Goal: Task Accomplishment & Management: Manage account settings

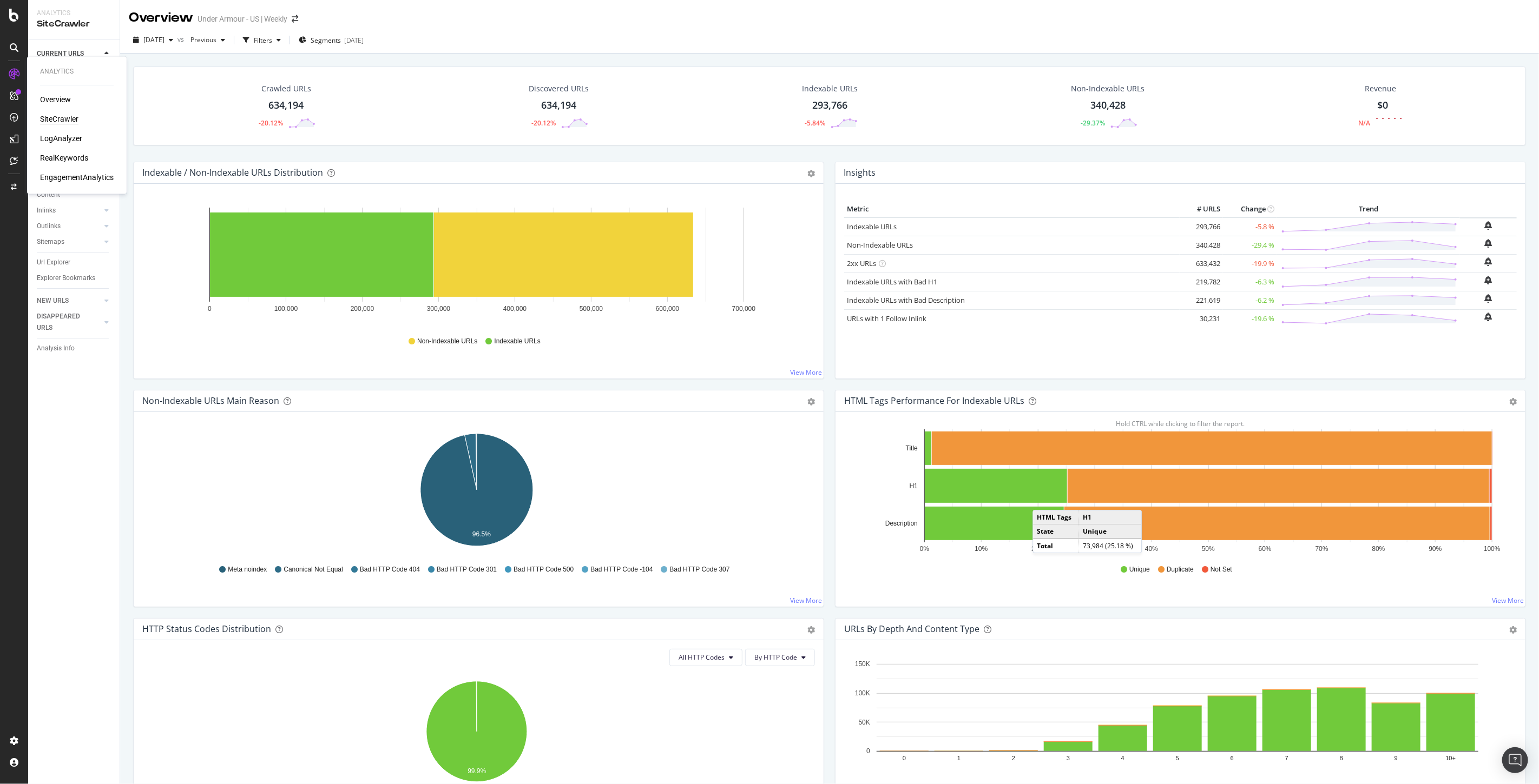
click at [67, 119] on div "SiteCrawler" at bounding box center [59, 119] width 38 height 11
click at [77, 175] on div "EngagementAnalytics" at bounding box center [76, 178] width 73 height 11
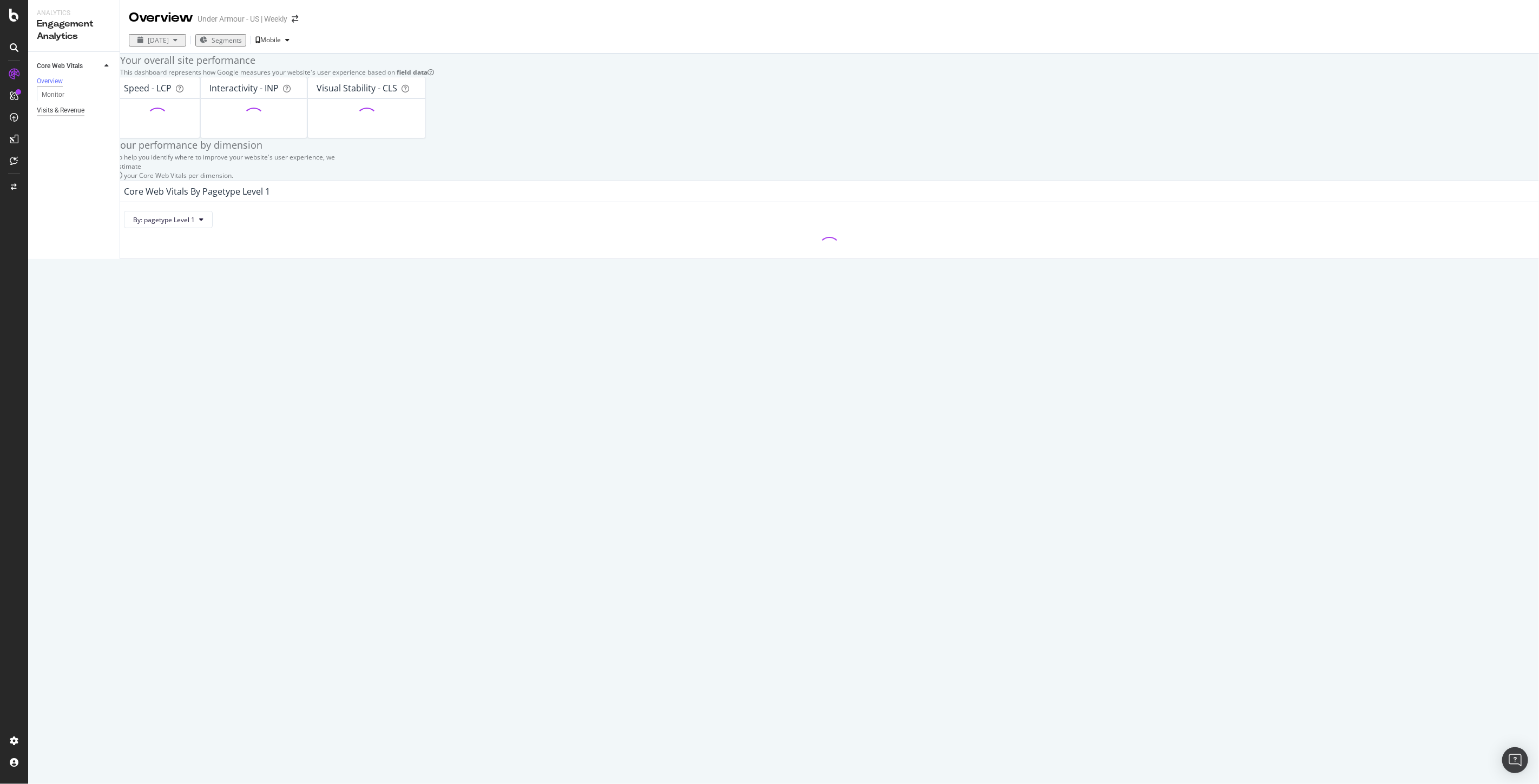
click at [68, 110] on div "Visits & Revenue" at bounding box center [61, 110] width 48 height 11
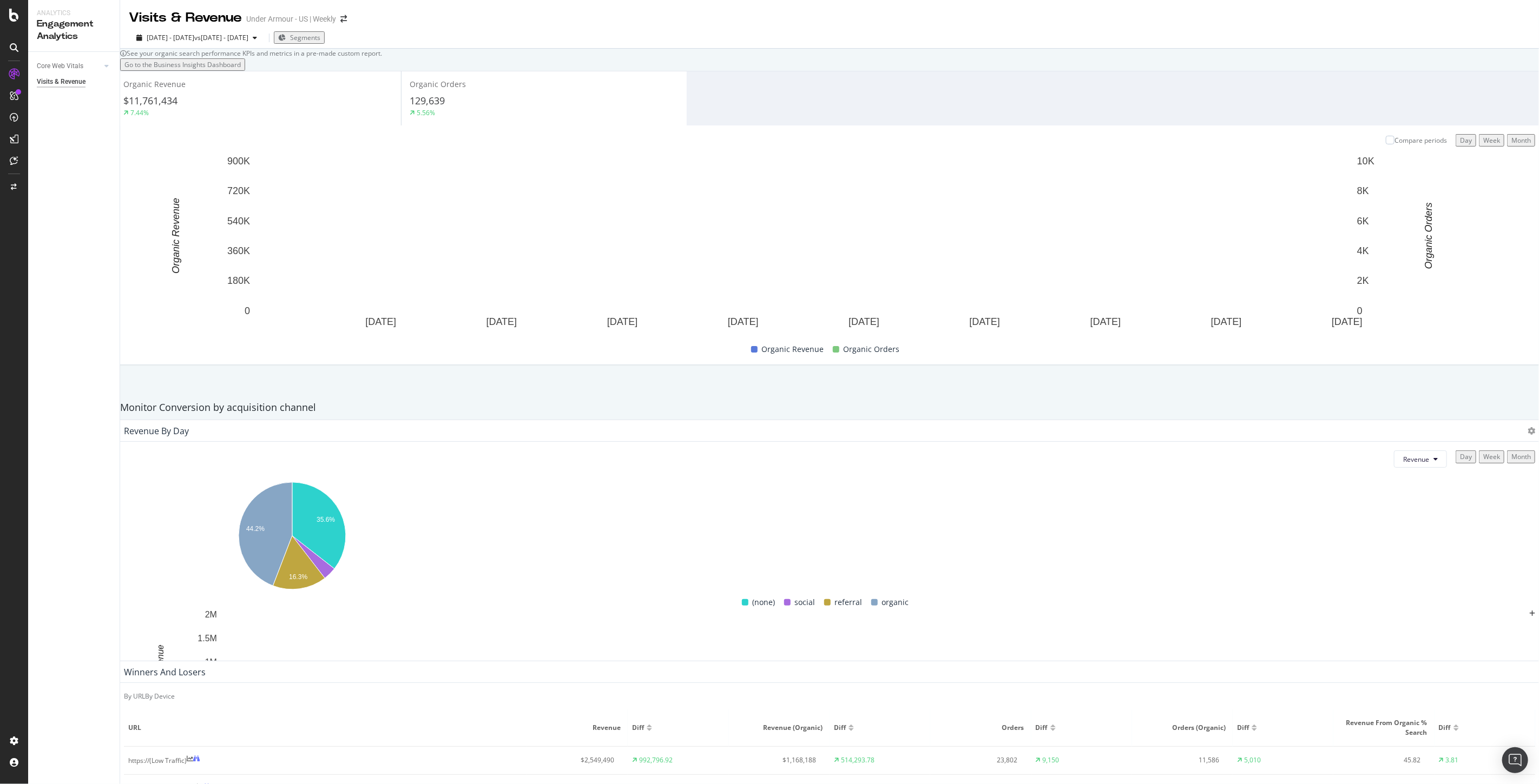
scroll to position [253, 0]
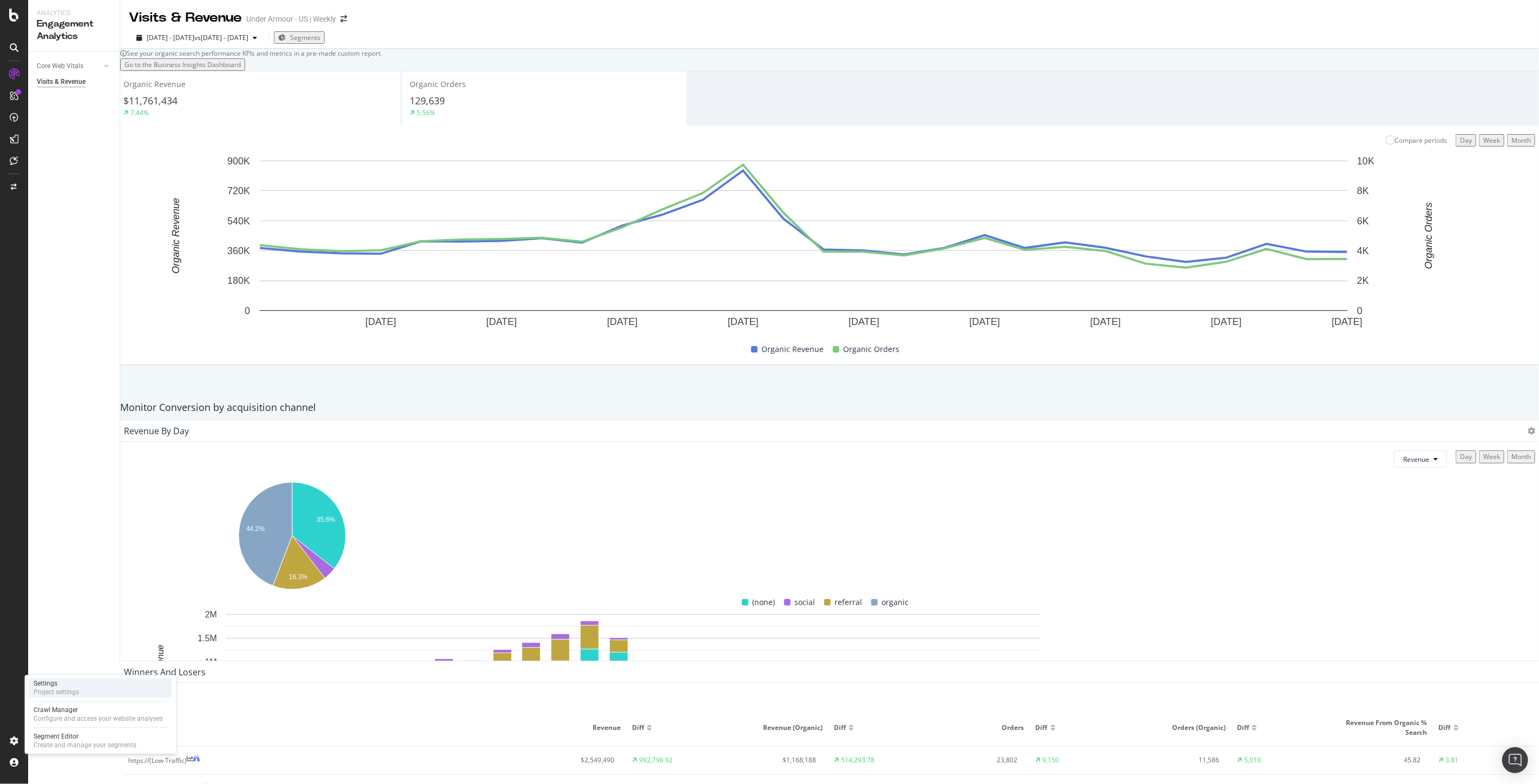
click at [79, 697] on div "Settings Project settings" at bounding box center [100, 688] width 143 height 20
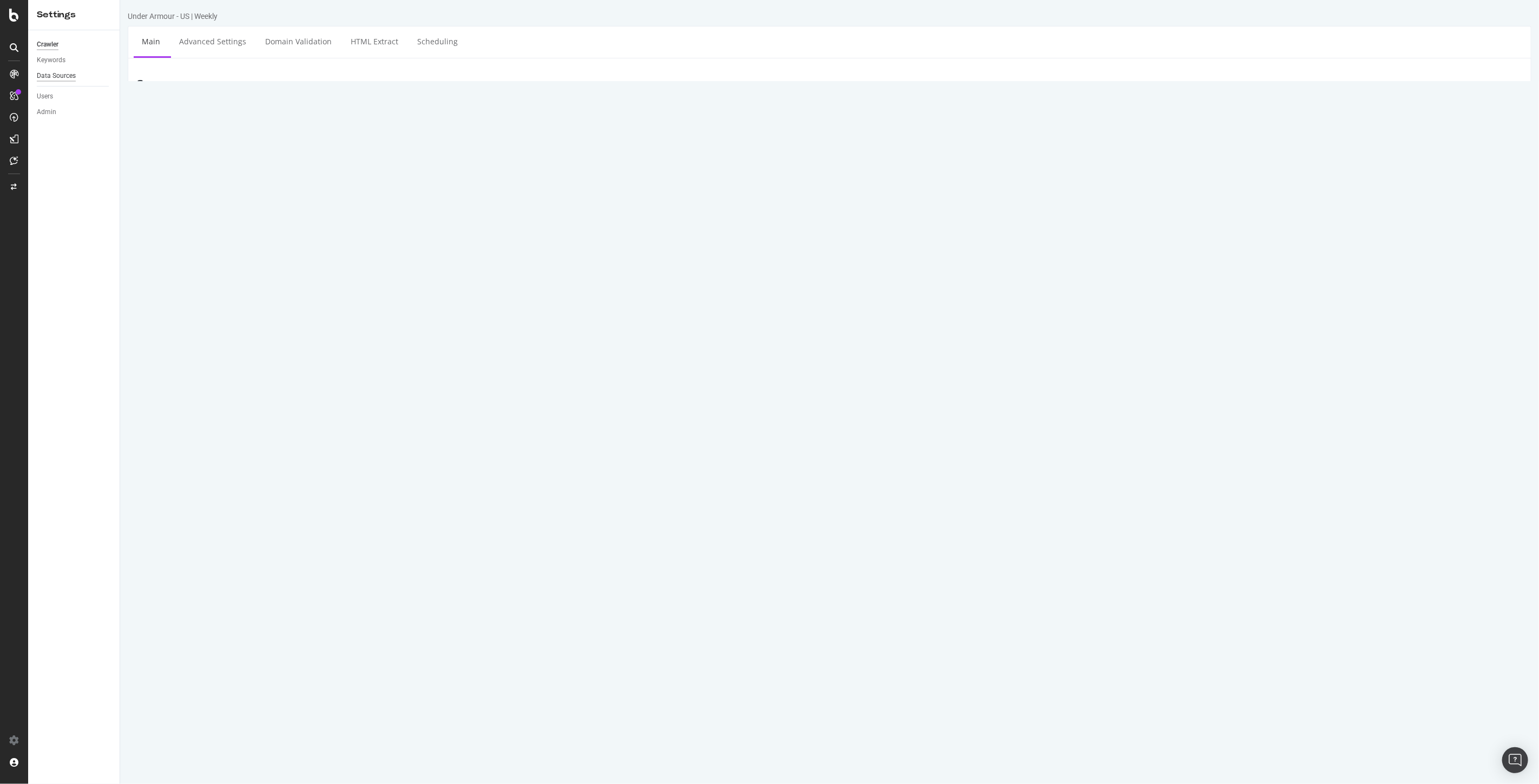
click at [60, 74] on div "Data Sources" at bounding box center [56, 76] width 39 height 11
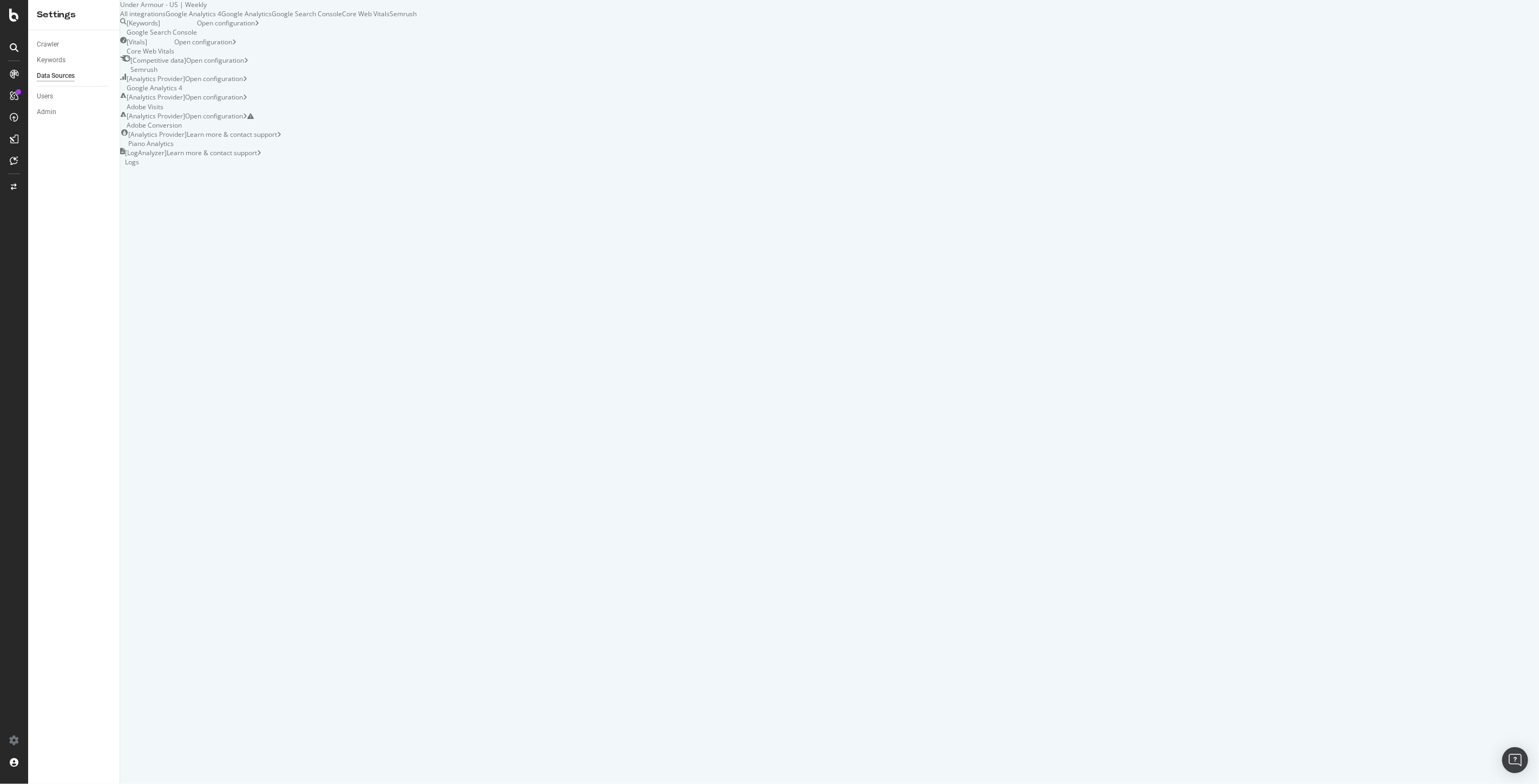
click at [254, 130] on div "Open configuration" at bounding box center [219, 121] width 69 height 19
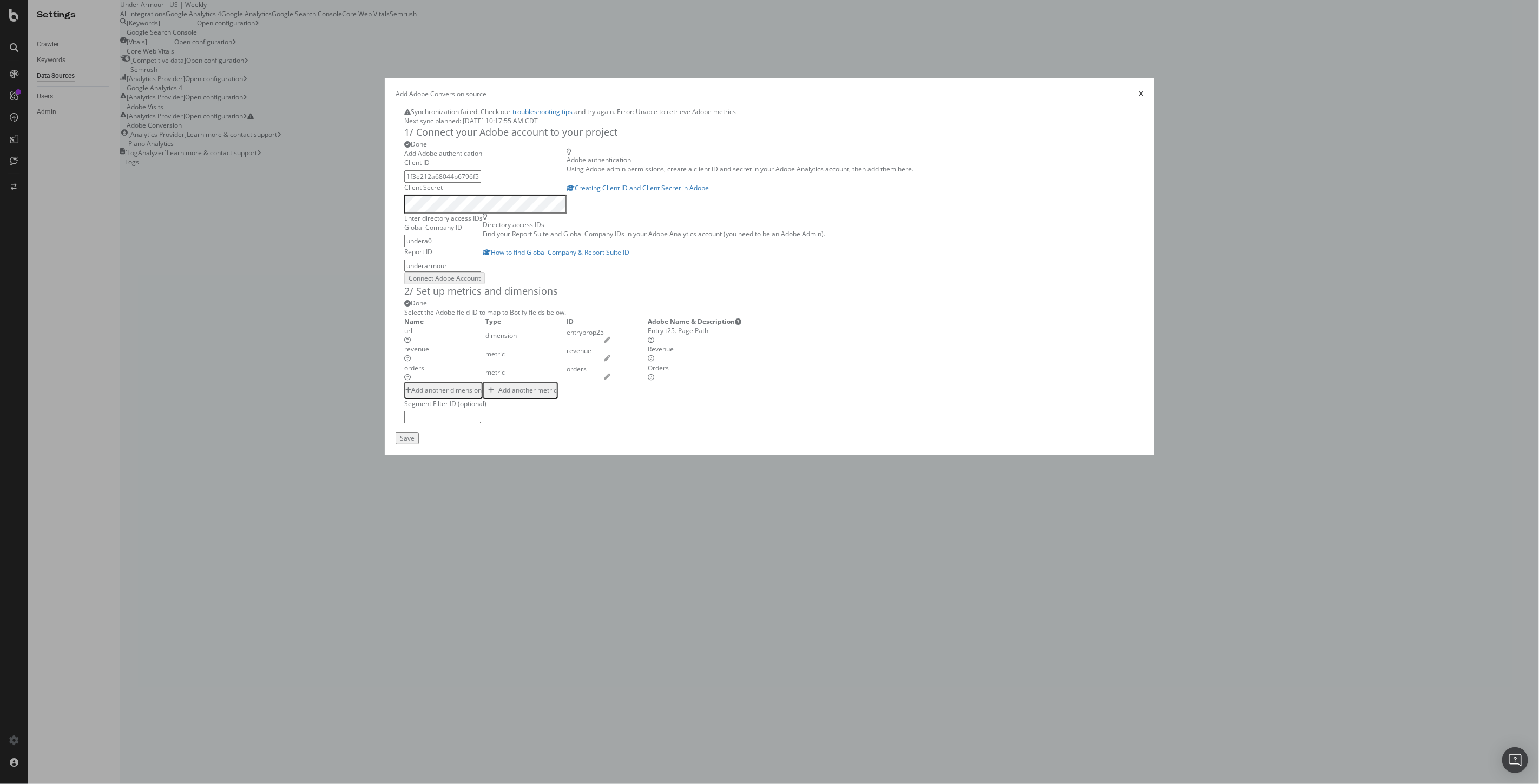
click at [1095, 89] on div "Add Adobe Conversion source" at bounding box center [770, 93] width 748 height 9
click at [1139, 91] on icon "times" at bounding box center [1141, 94] width 5 height 7
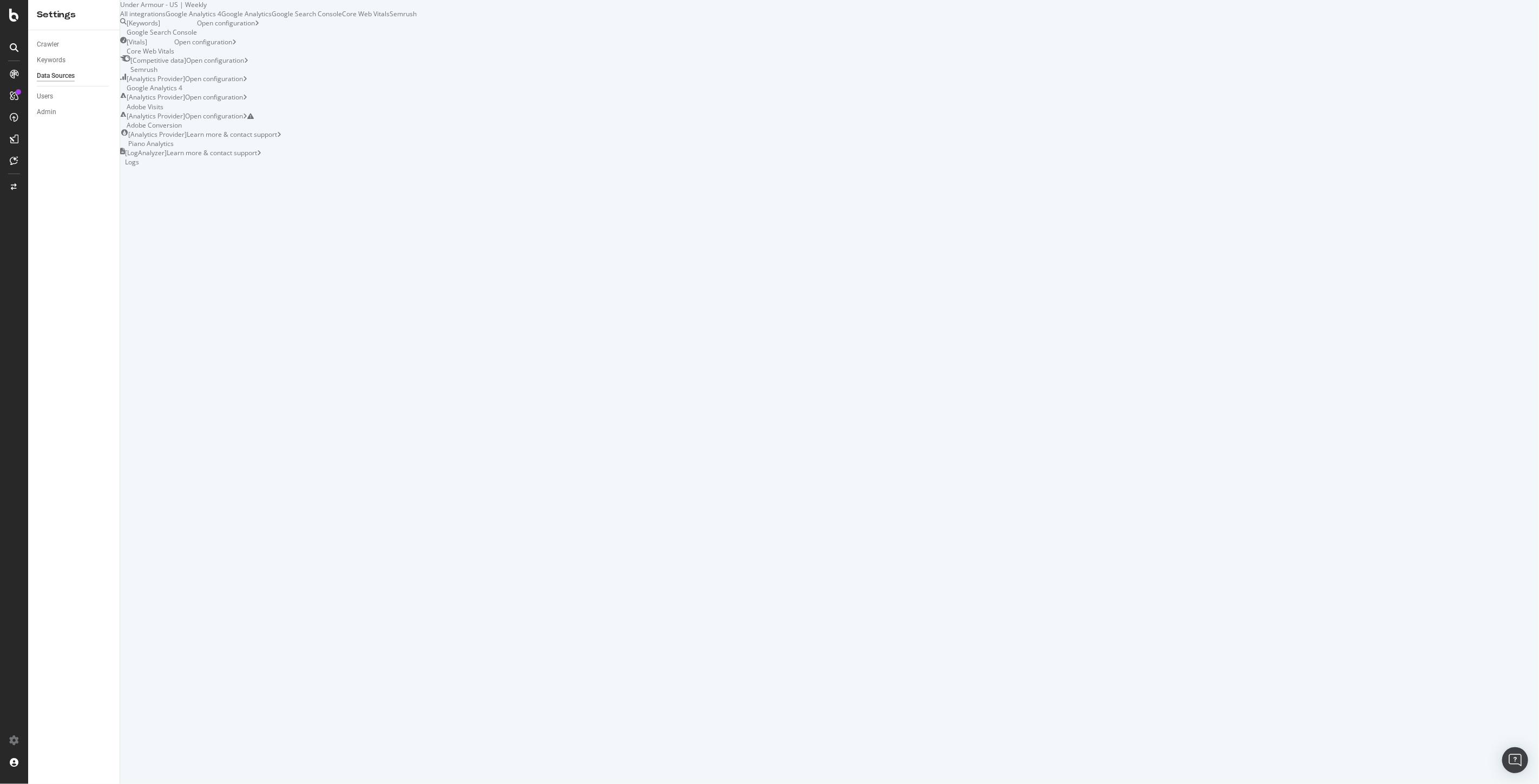
click at [185, 111] on div "[ Analytics Provider ] Adobe Visits" at bounding box center [156, 102] width 59 height 19
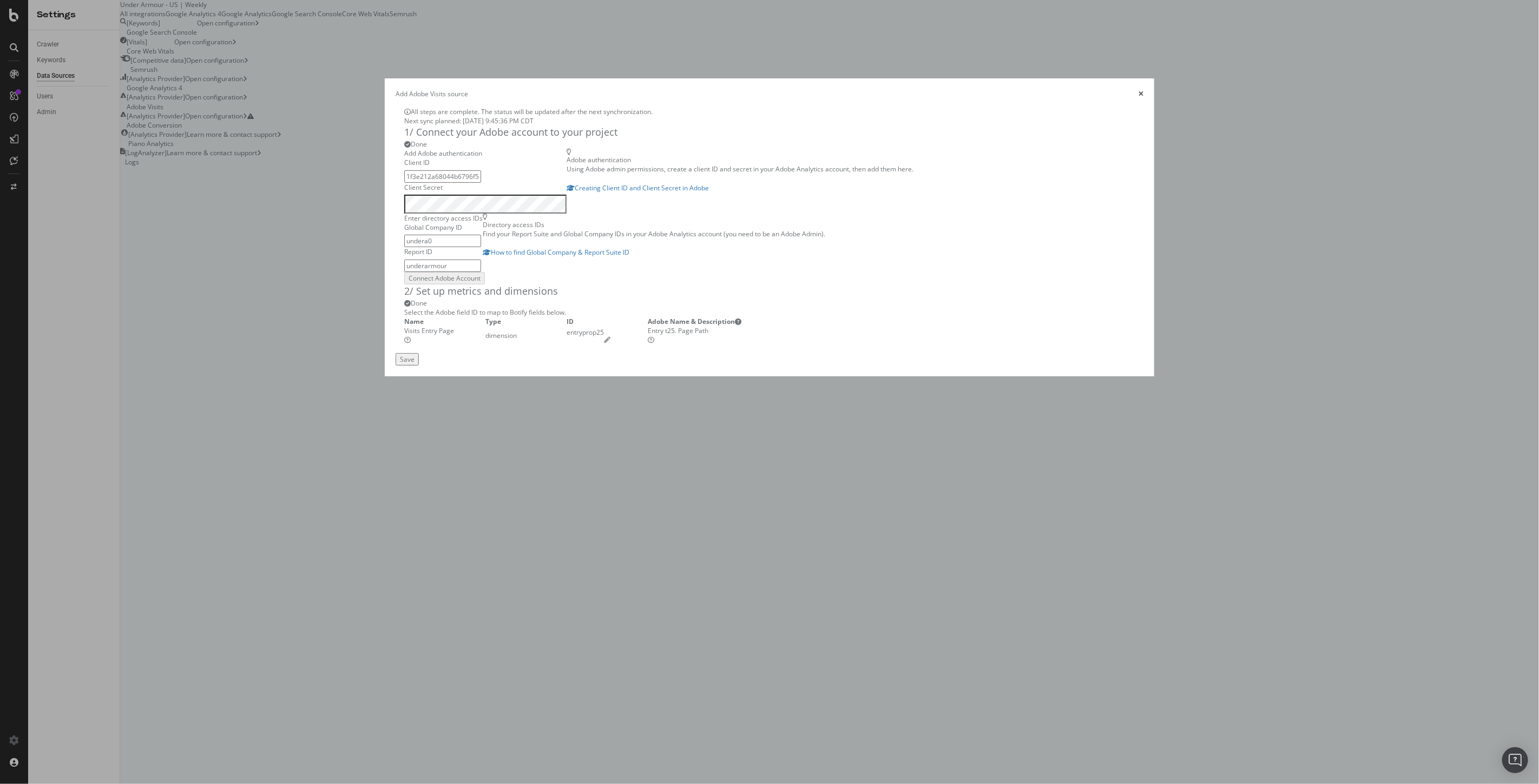
click at [1139, 91] on icon "times" at bounding box center [1141, 94] width 5 height 7
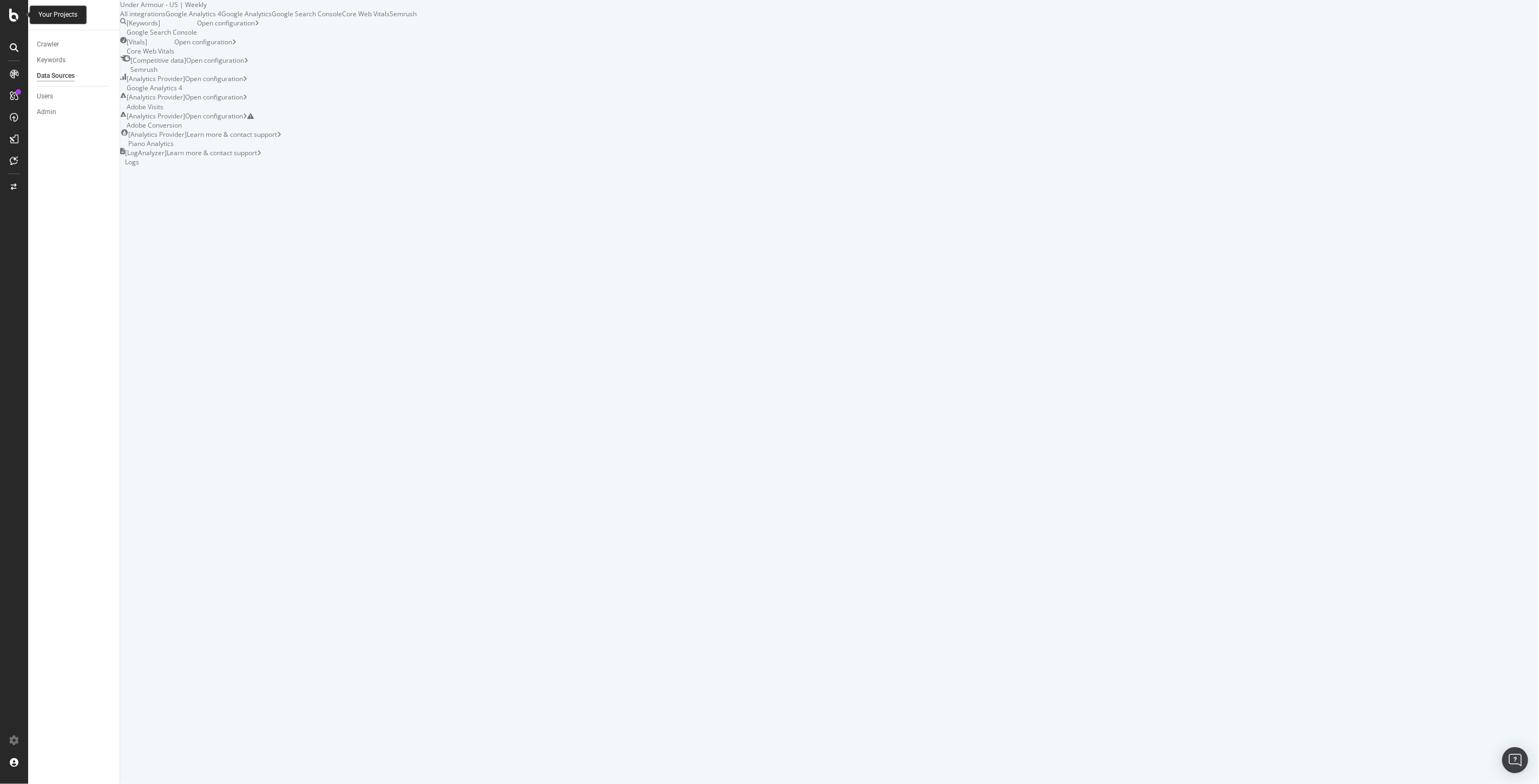
click at [18, 19] on icon at bounding box center [14, 15] width 10 height 13
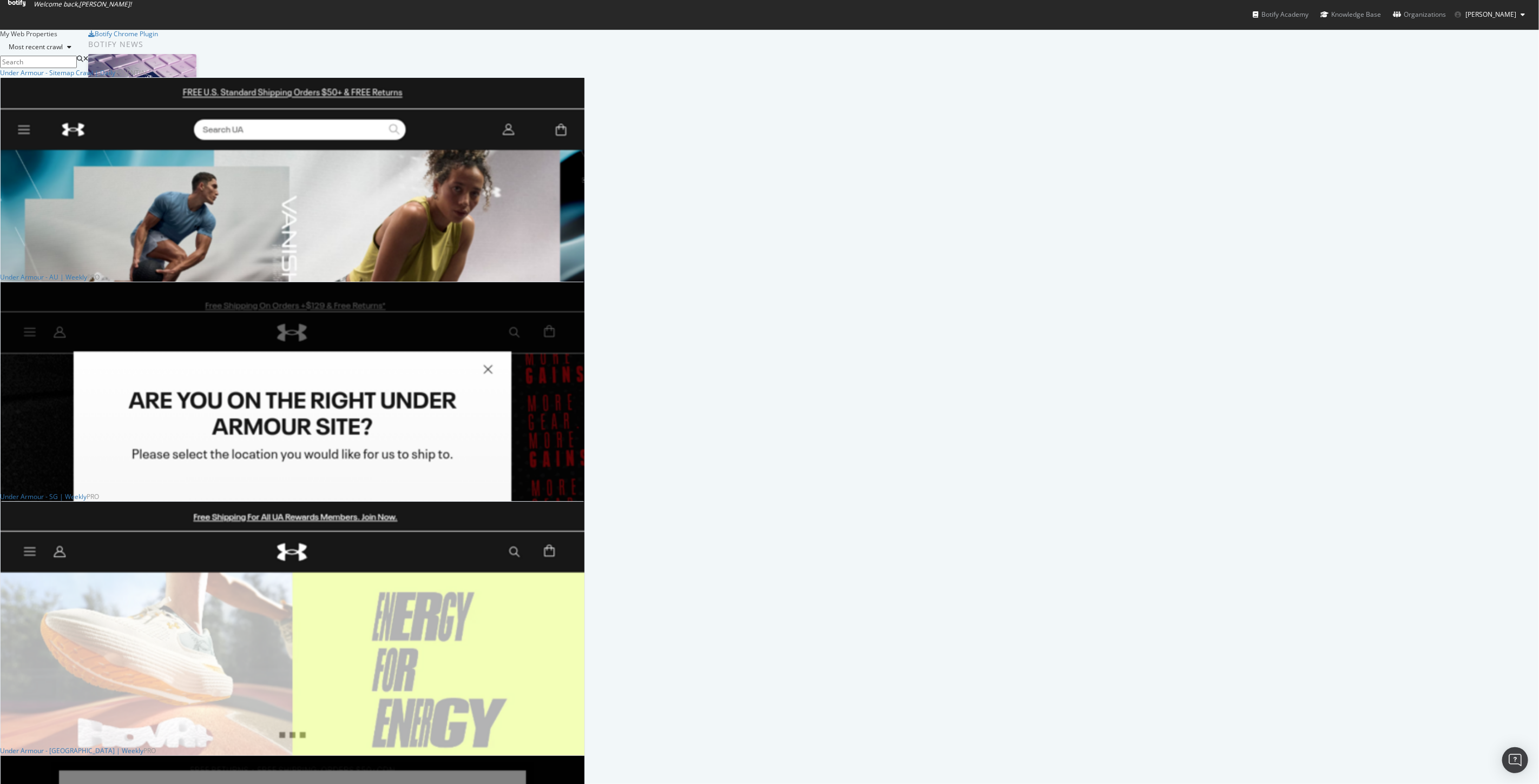
scroll to position [480, 0]
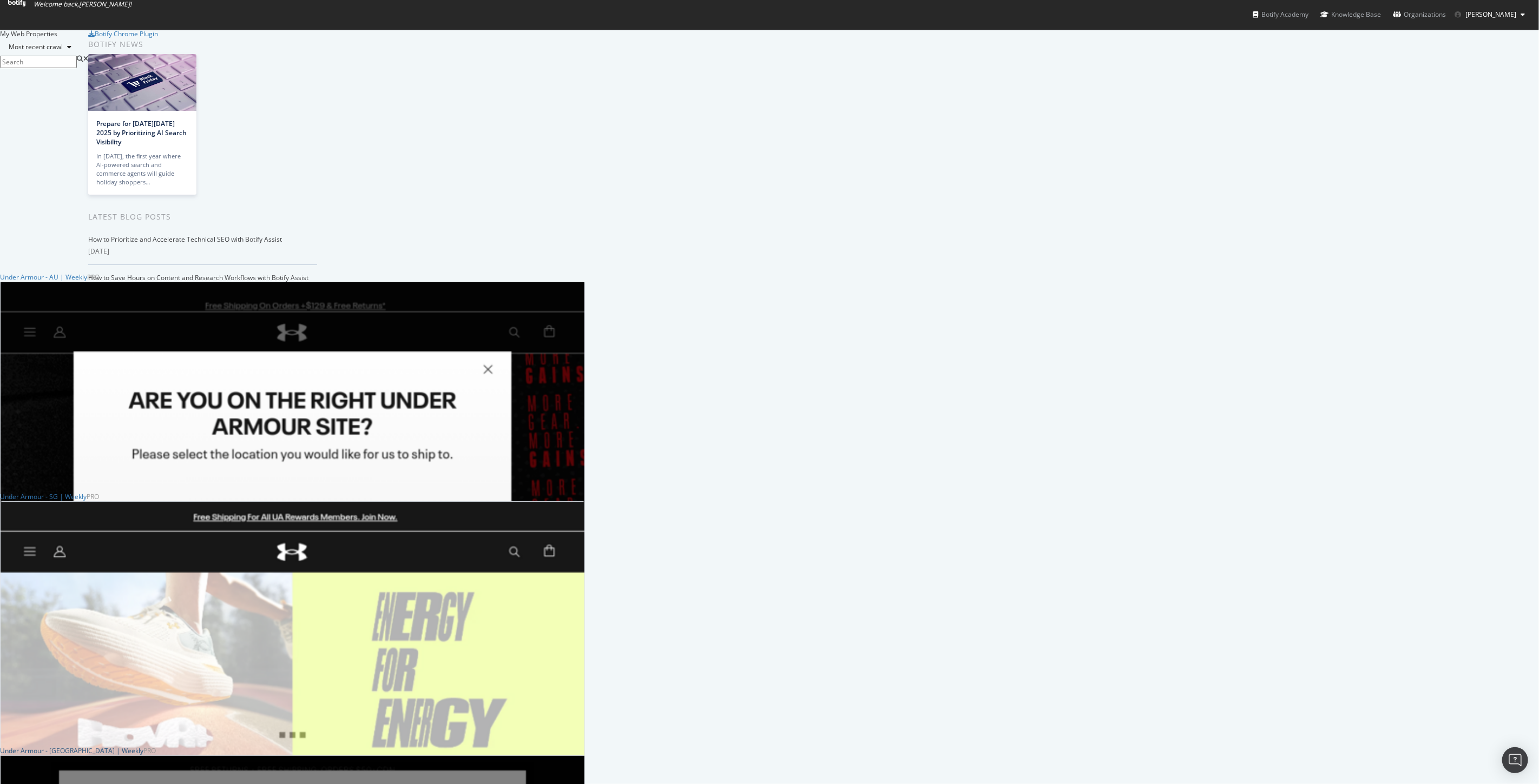
click at [143, 746] on div "Under Armour - [GEOGRAPHIC_DATA] | Weekly" at bounding box center [72, 751] width 143 height 9
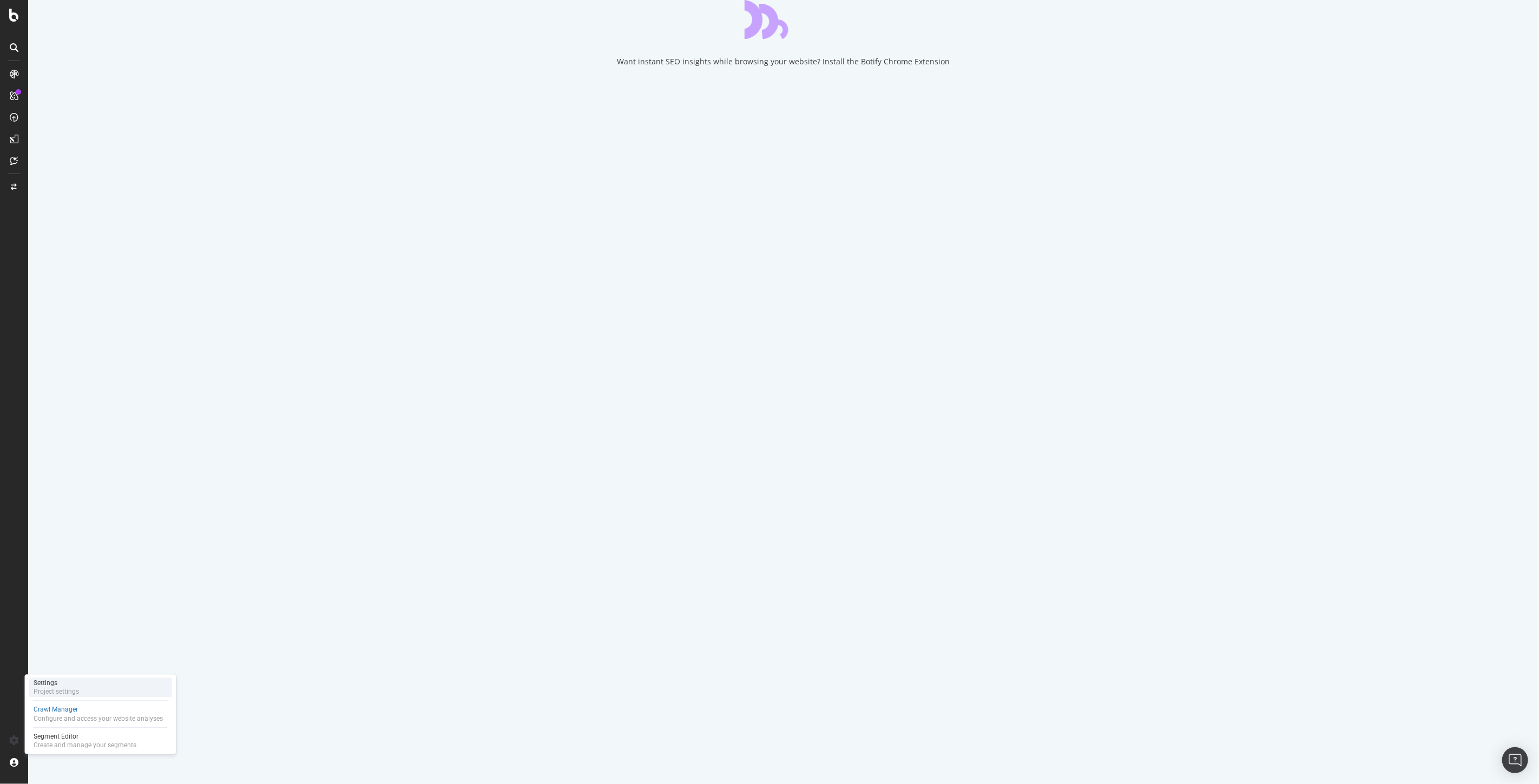
click at [82, 687] on div "Settings Project settings" at bounding box center [100, 687] width 143 height 20
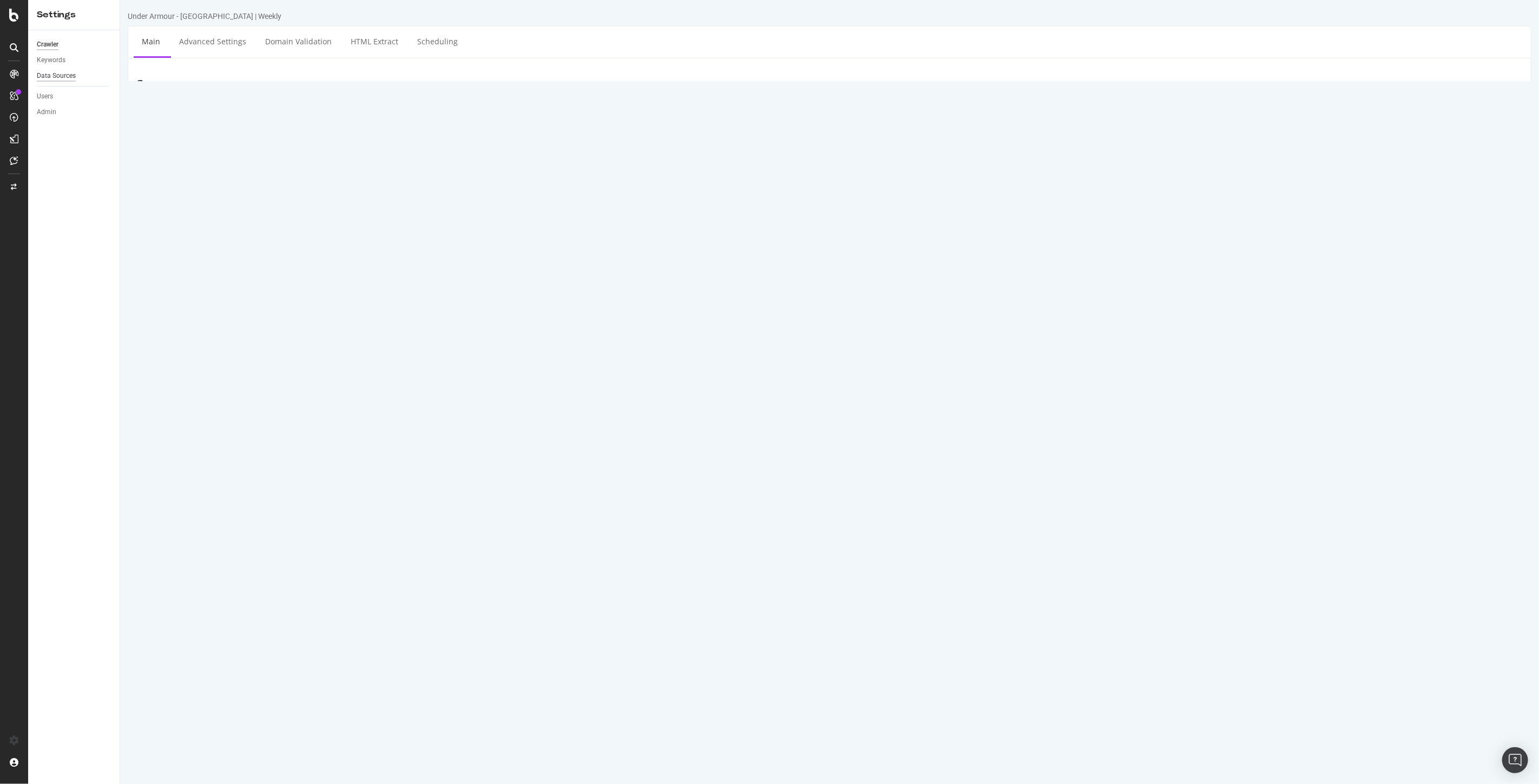
click at [66, 78] on div "Data Sources" at bounding box center [56, 76] width 39 height 11
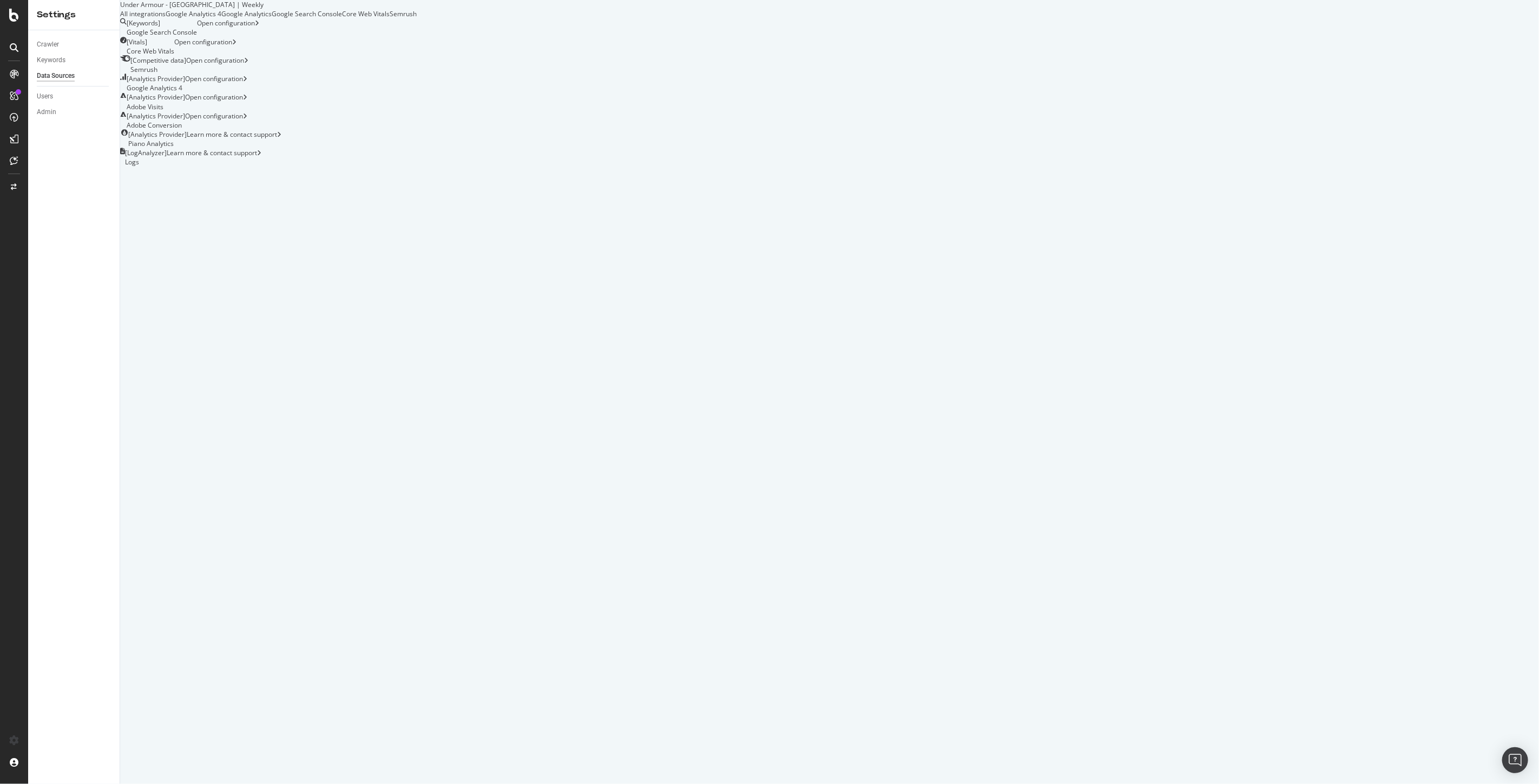
click at [247, 130] on div "Open configuration" at bounding box center [216, 121] width 62 height 19
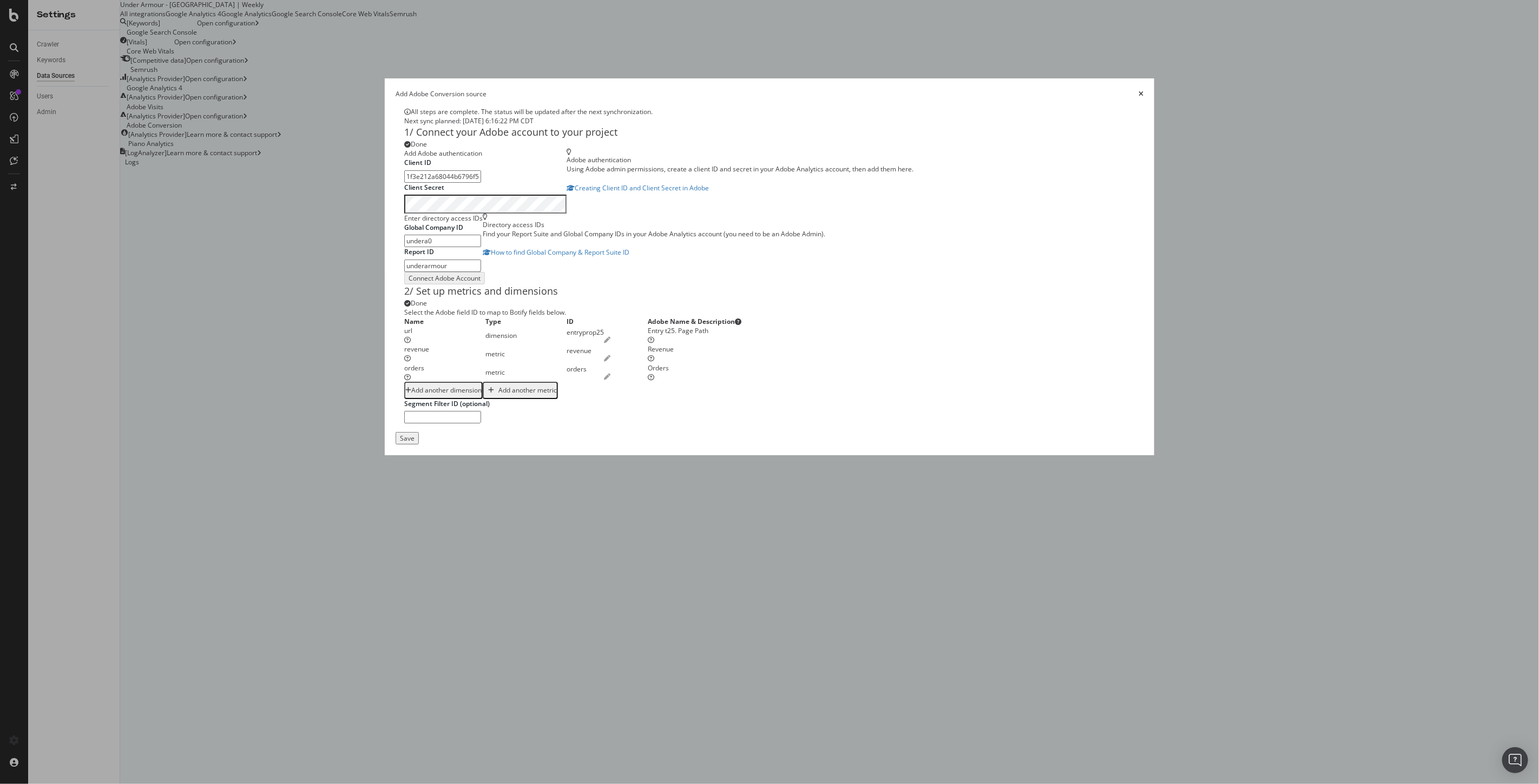
click at [1139, 91] on icon "times" at bounding box center [1141, 94] width 5 height 7
